Goal: Task Accomplishment & Management: Manage account settings

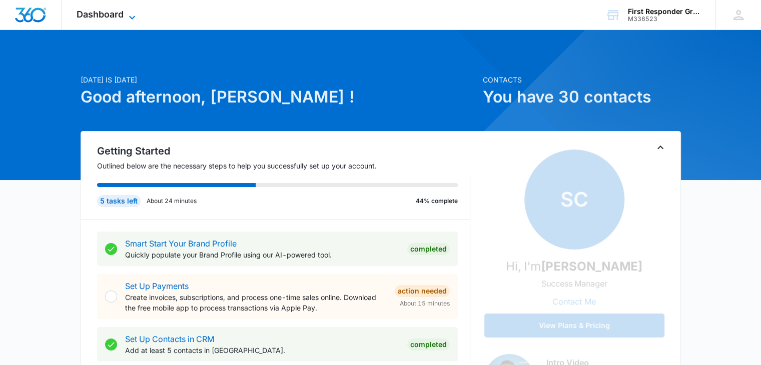
click at [130, 15] on icon at bounding box center [132, 18] width 12 height 12
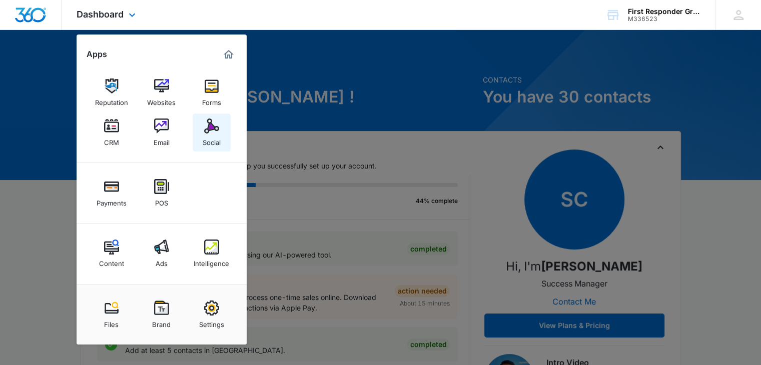
click at [216, 132] on img at bounding box center [211, 126] width 15 height 15
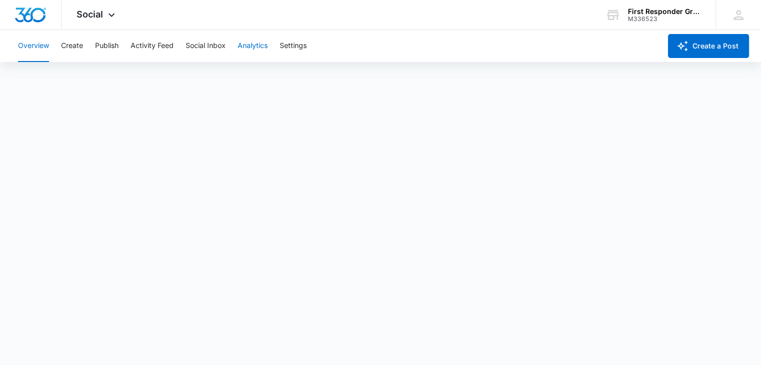
click at [244, 45] on button "Analytics" at bounding box center [253, 46] width 30 height 32
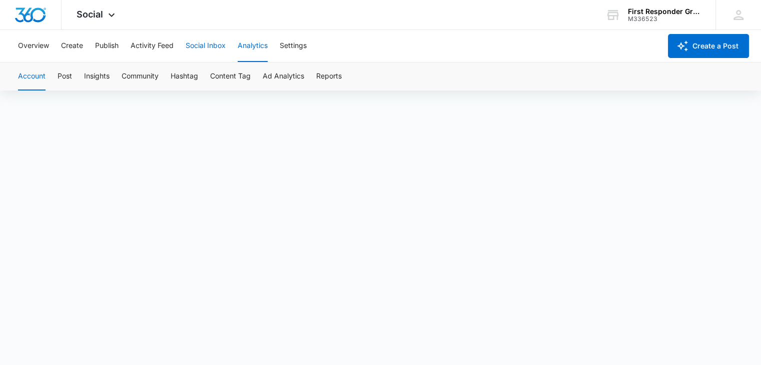
click at [200, 43] on button "Social Inbox" at bounding box center [206, 46] width 40 height 32
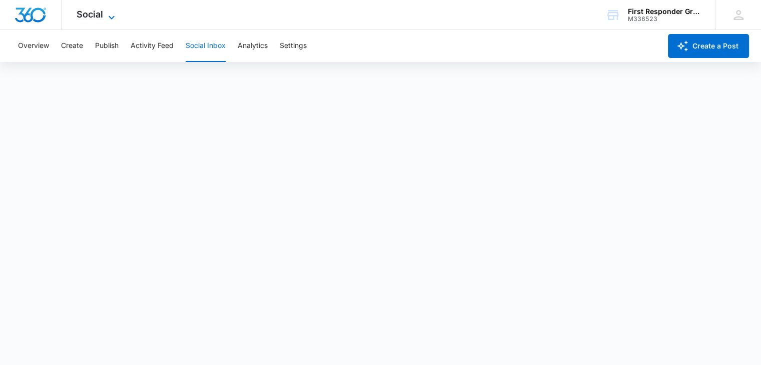
click at [108, 13] on icon at bounding box center [112, 18] width 12 height 12
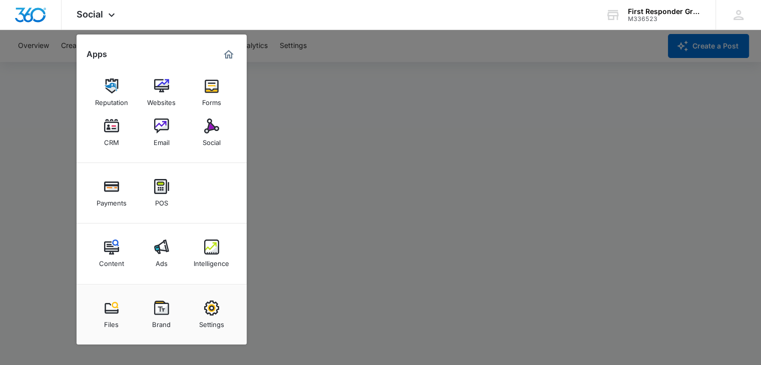
click at [380, 68] on div at bounding box center [380, 182] width 761 height 365
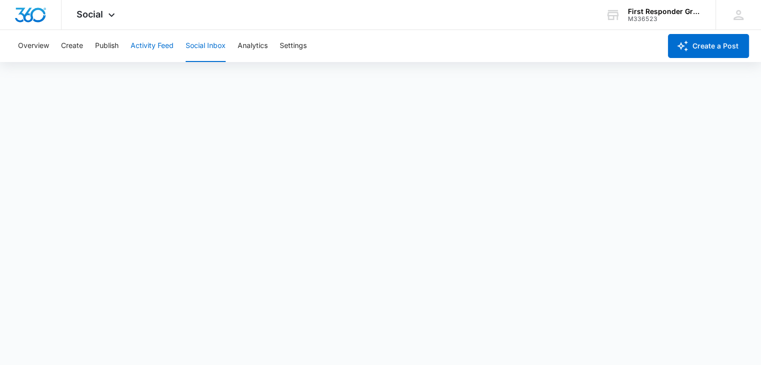
click at [142, 46] on button "Activity Feed" at bounding box center [152, 46] width 43 height 32
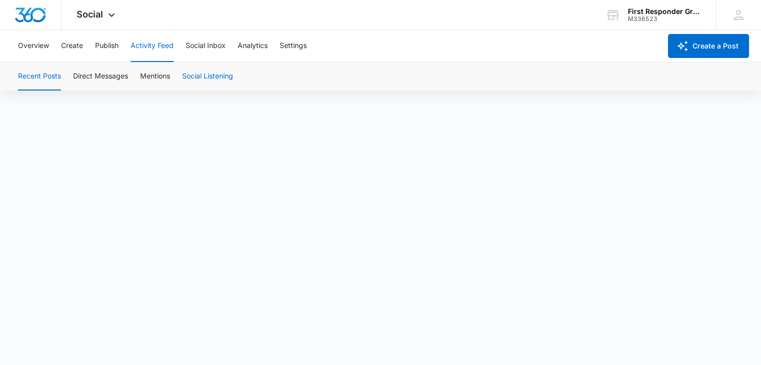
scroll to position [7, 0]
click at [98, 38] on button "Publish" at bounding box center [107, 46] width 24 height 32
click at [75, 45] on button "Create" at bounding box center [72, 46] width 22 height 32
click at [22, 51] on button "Overview" at bounding box center [33, 46] width 31 height 32
